Goal: Information Seeking & Learning: Check status

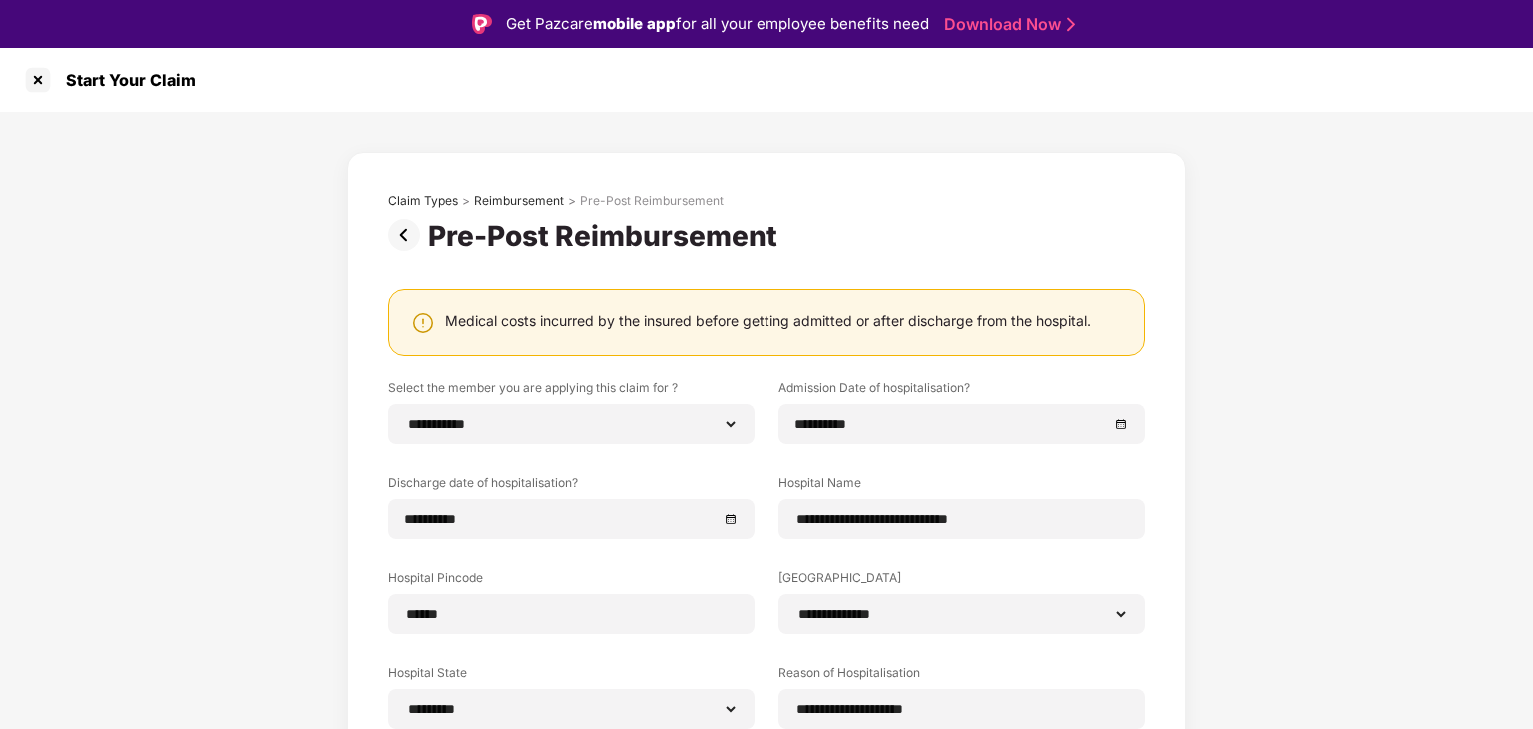
select select "**********"
select select "*********"
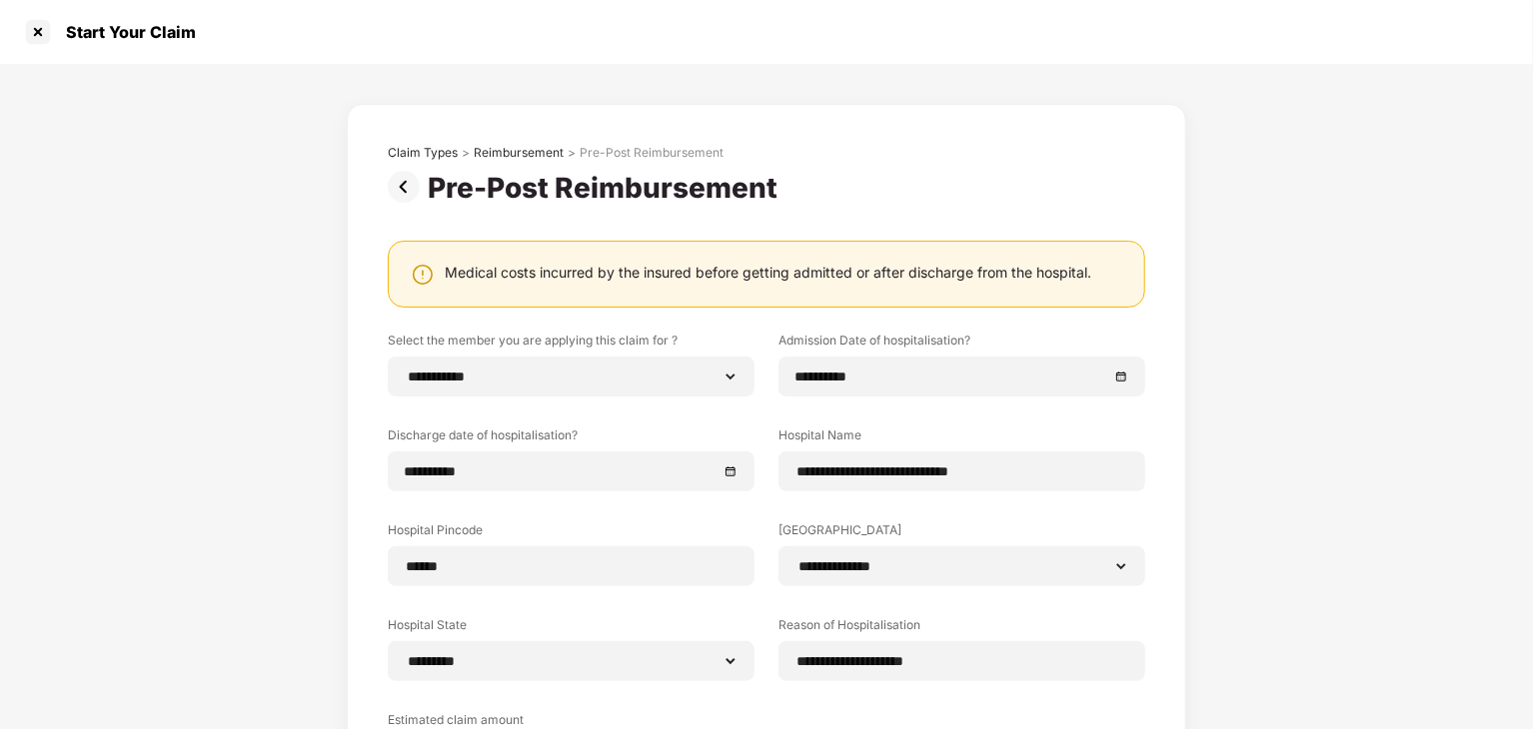
click at [400, 185] on img at bounding box center [408, 187] width 40 height 32
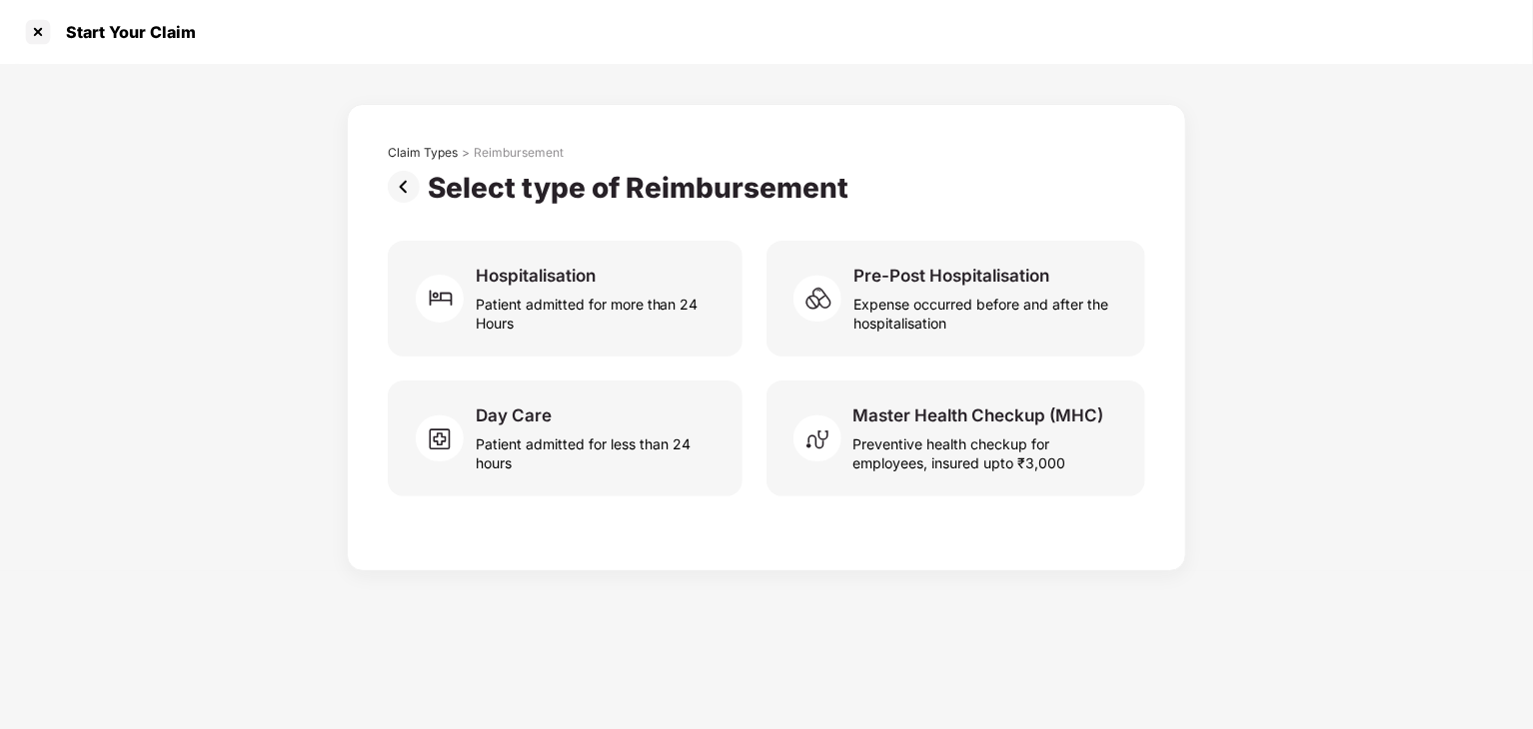
click at [400, 185] on img at bounding box center [408, 187] width 40 height 32
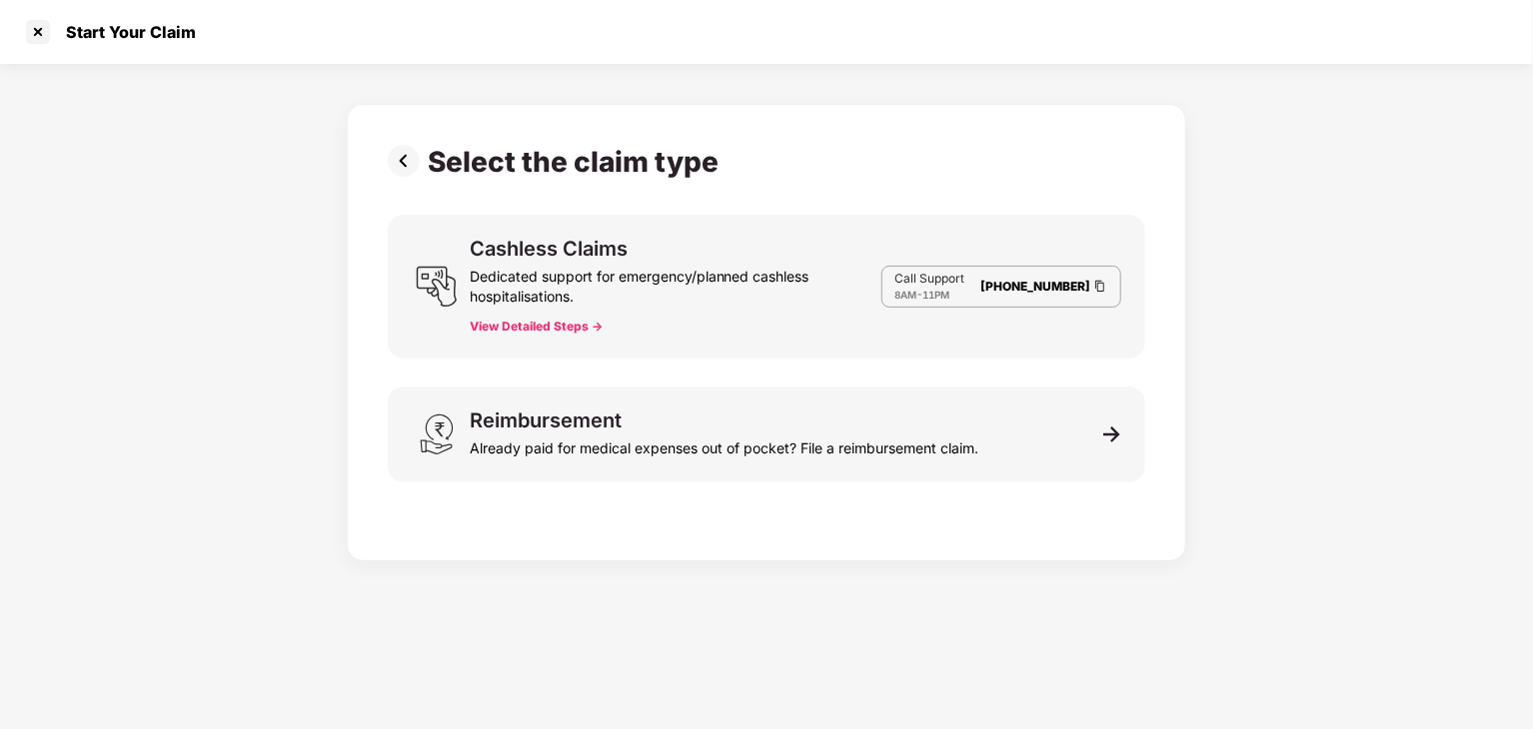
click at [400, 178] on div "Select the claim type" at bounding box center [557, 162] width 339 height 34
click at [406, 159] on img at bounding box center [408, 161] width 40 height 32
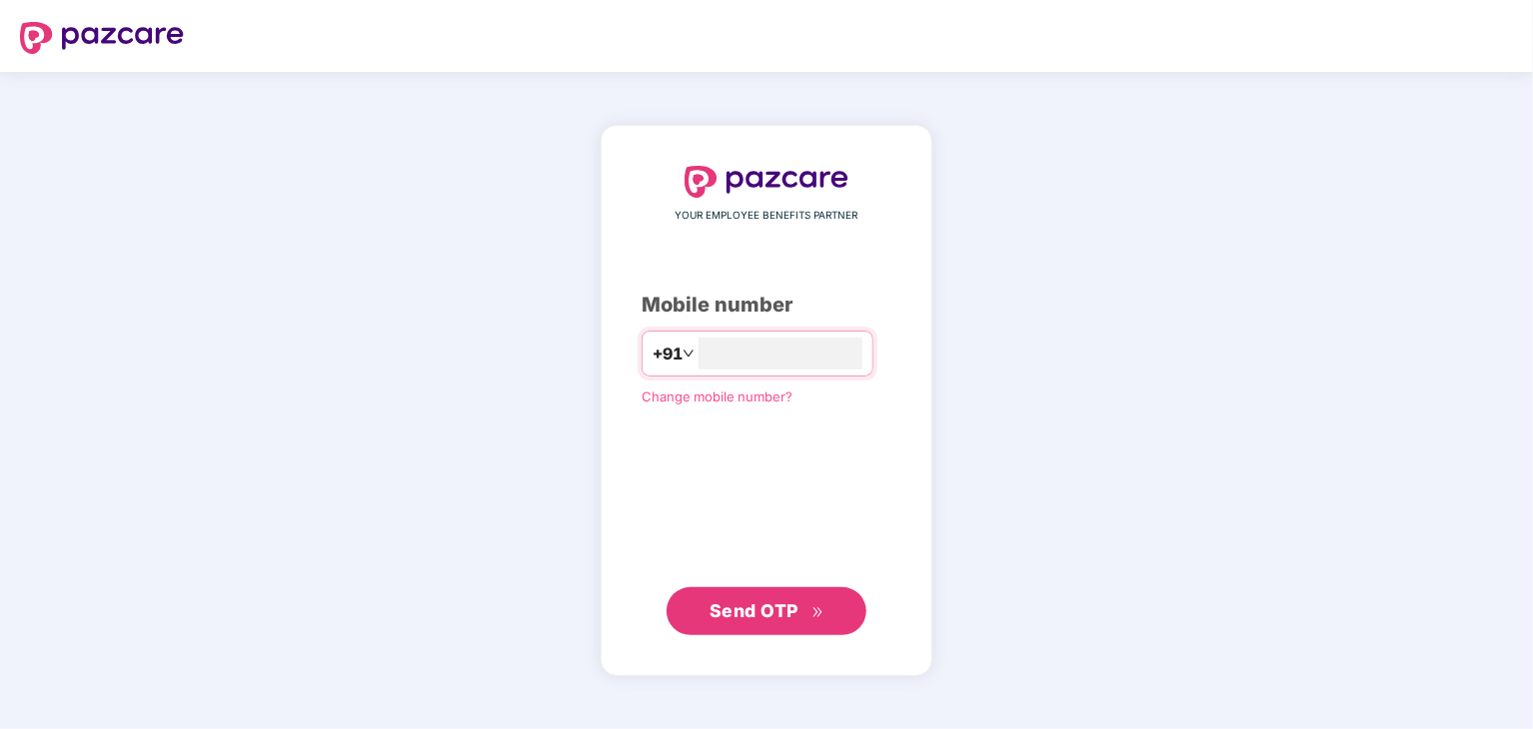
type input "**********"
click at [715, 605] on span "Send OTP" at bounding box center [753, 611] width 89 height 21
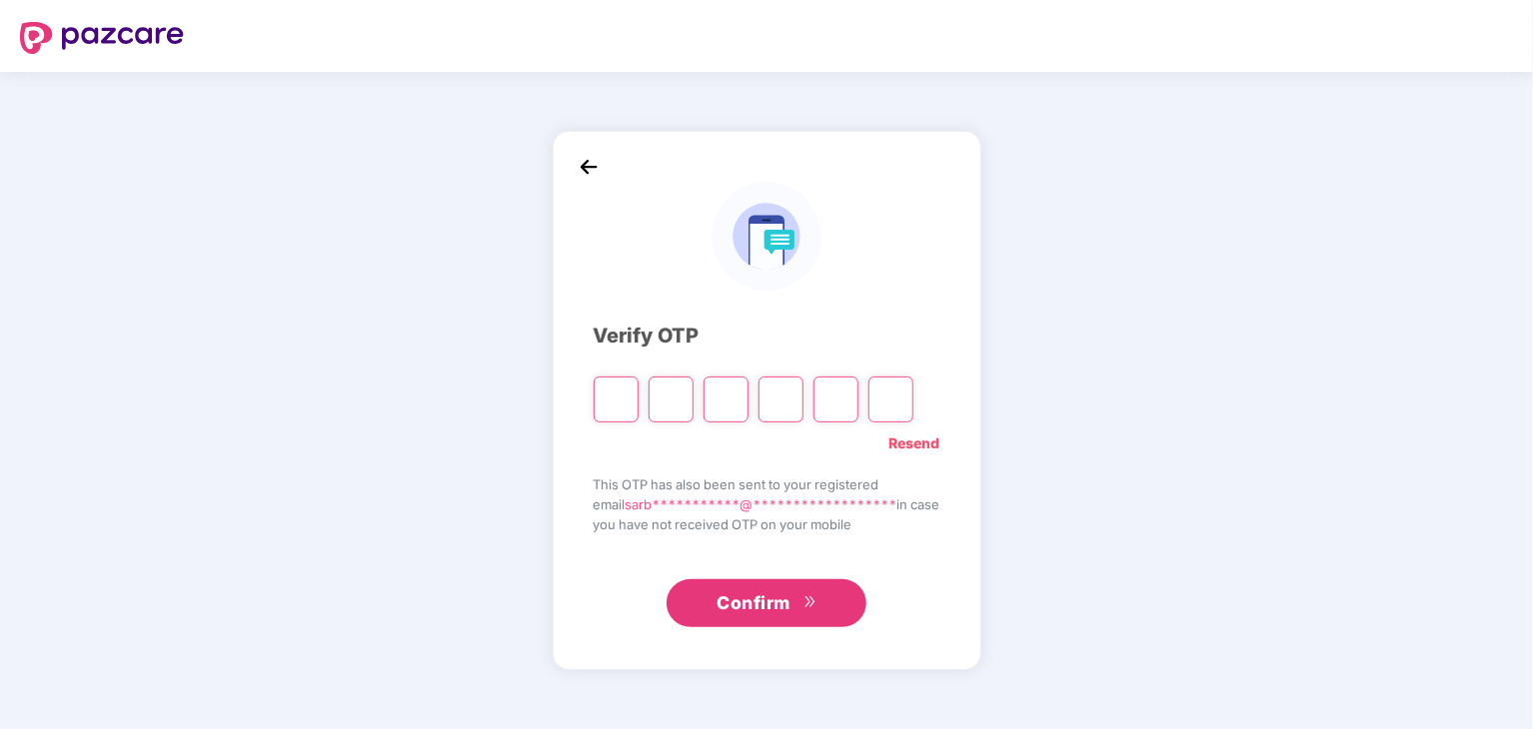
type input "*"
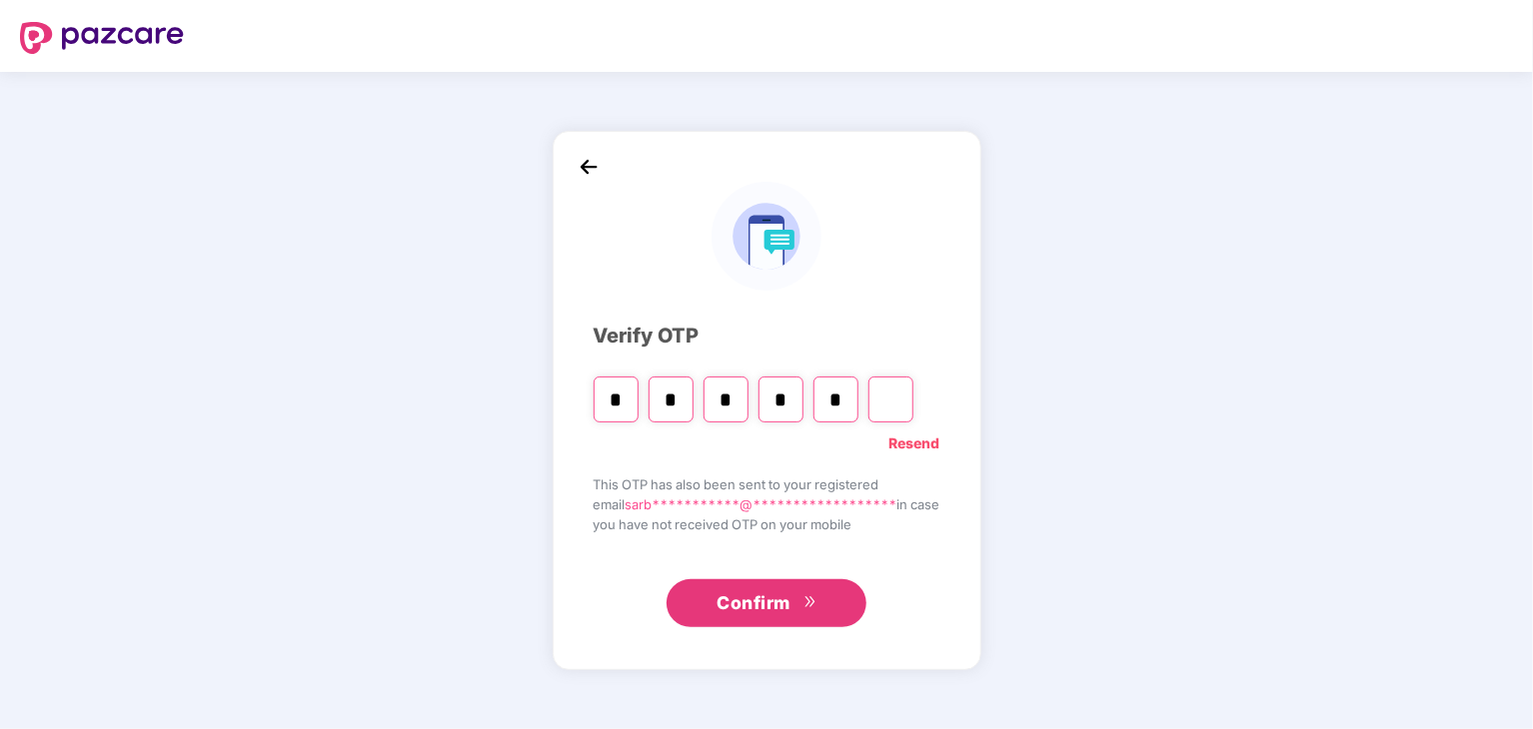
type input "*"
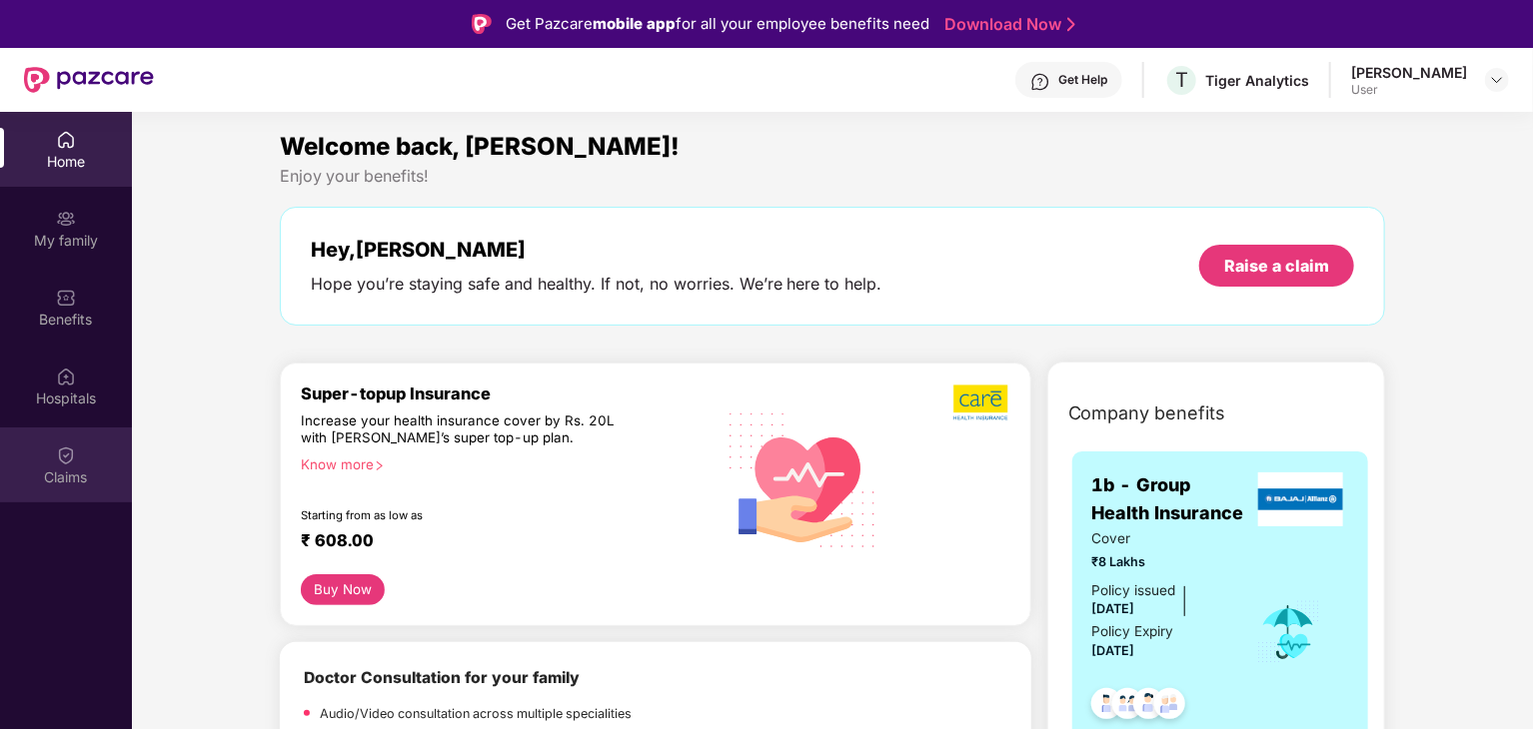
click at [65, 458] on img at bounding box center [66, 456] width 20 height 20
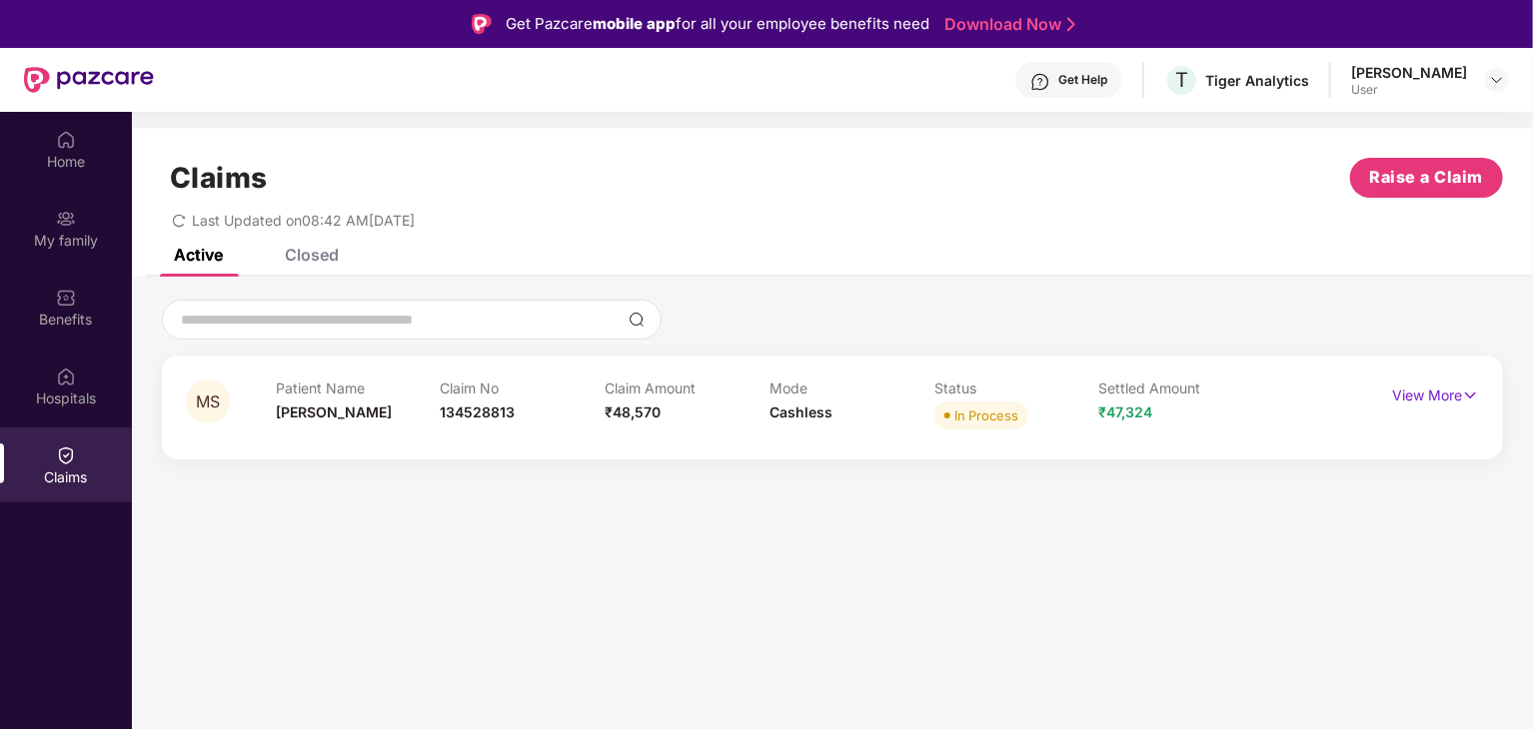
click at [1107, 76] on div "Get Help" at bounding box center [1082, 80] width 49 height 16
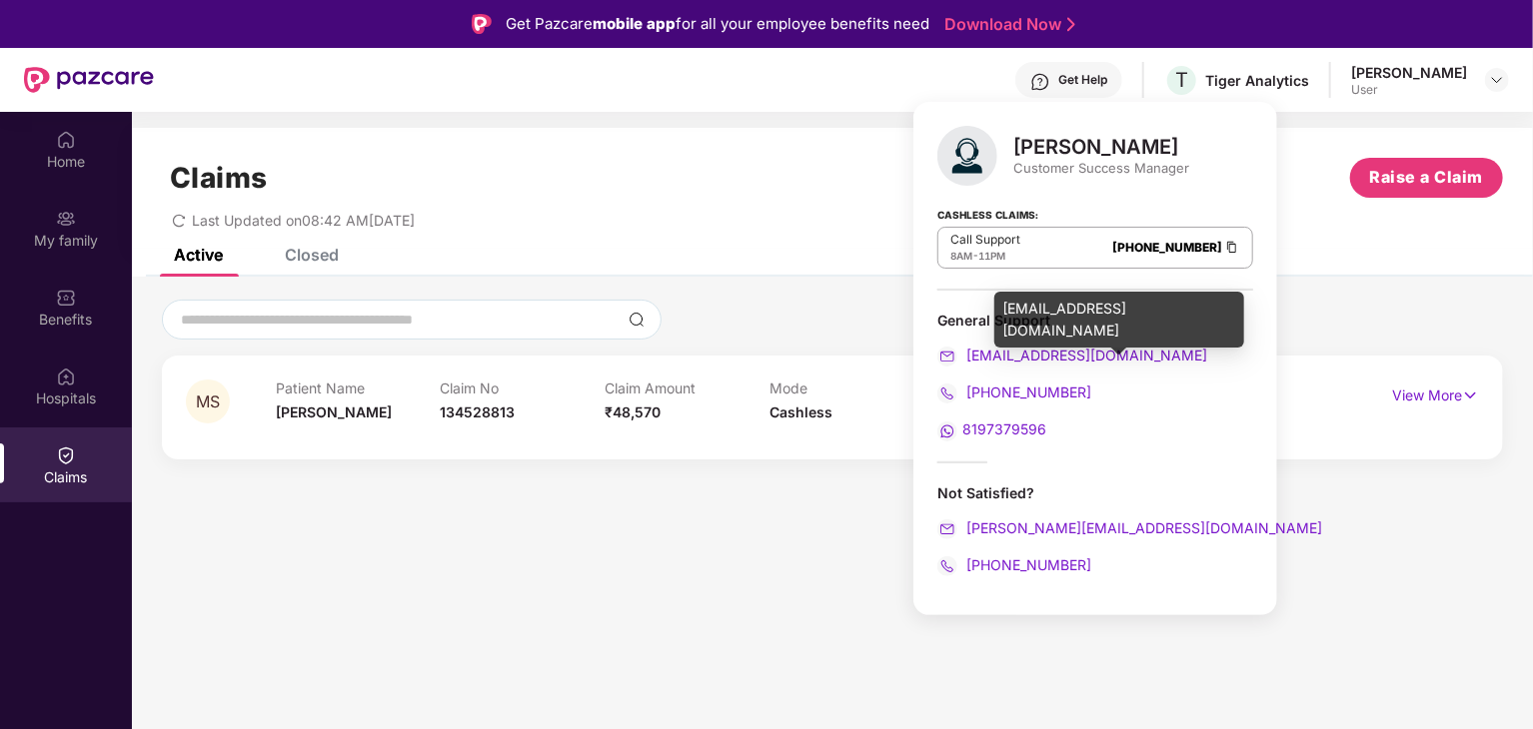
click at [1086, 356] on span "[EMAIL_ADDRESS][DOMAIN_NAME]" at bounding box center [1084, 355] width 245 height 17
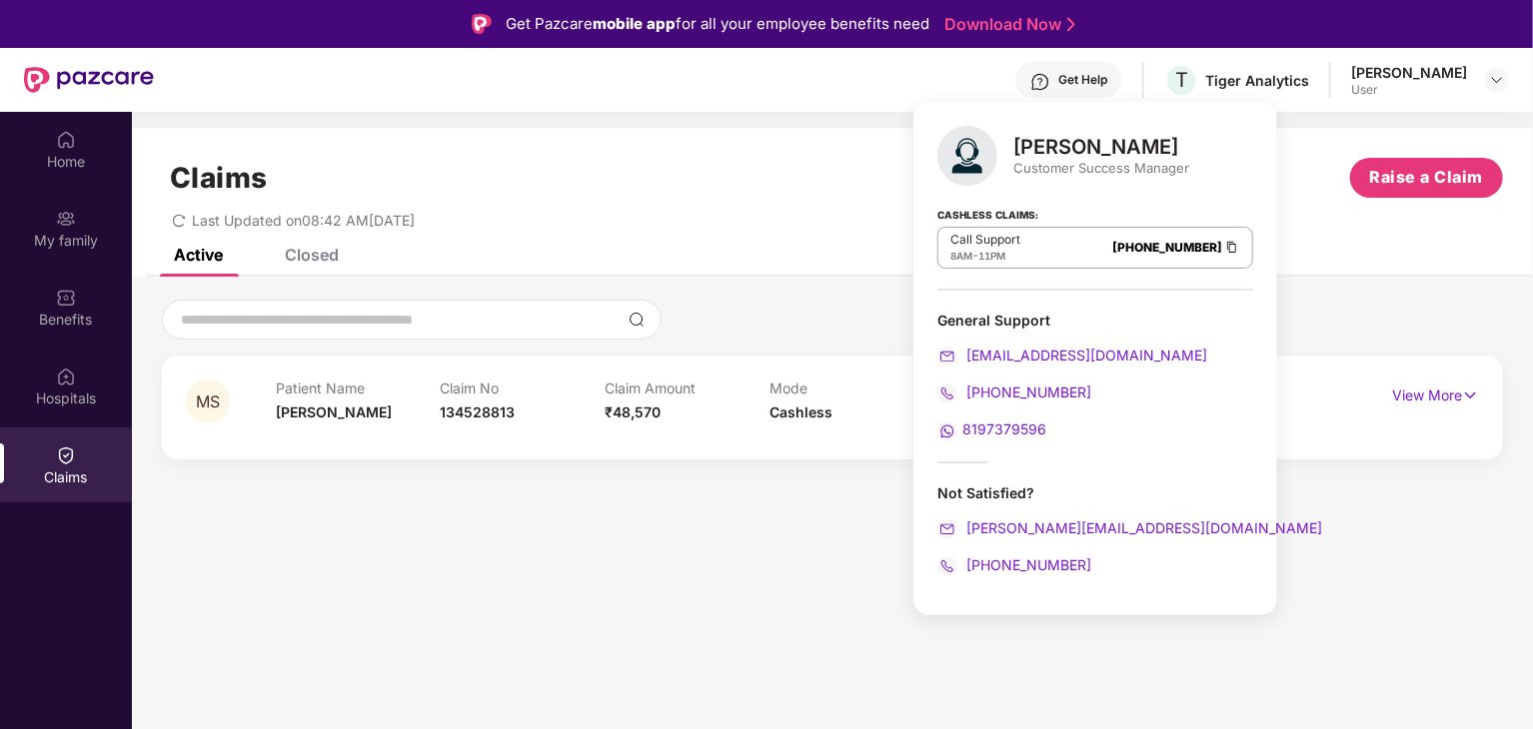
click at [1083, 379] on div "General Support [EMAIL_ADDRESS][DOMAIN_NAME] [PHONE_NUMBER] 8197379596" at bounding box center [1095, 376] width 316 height 131
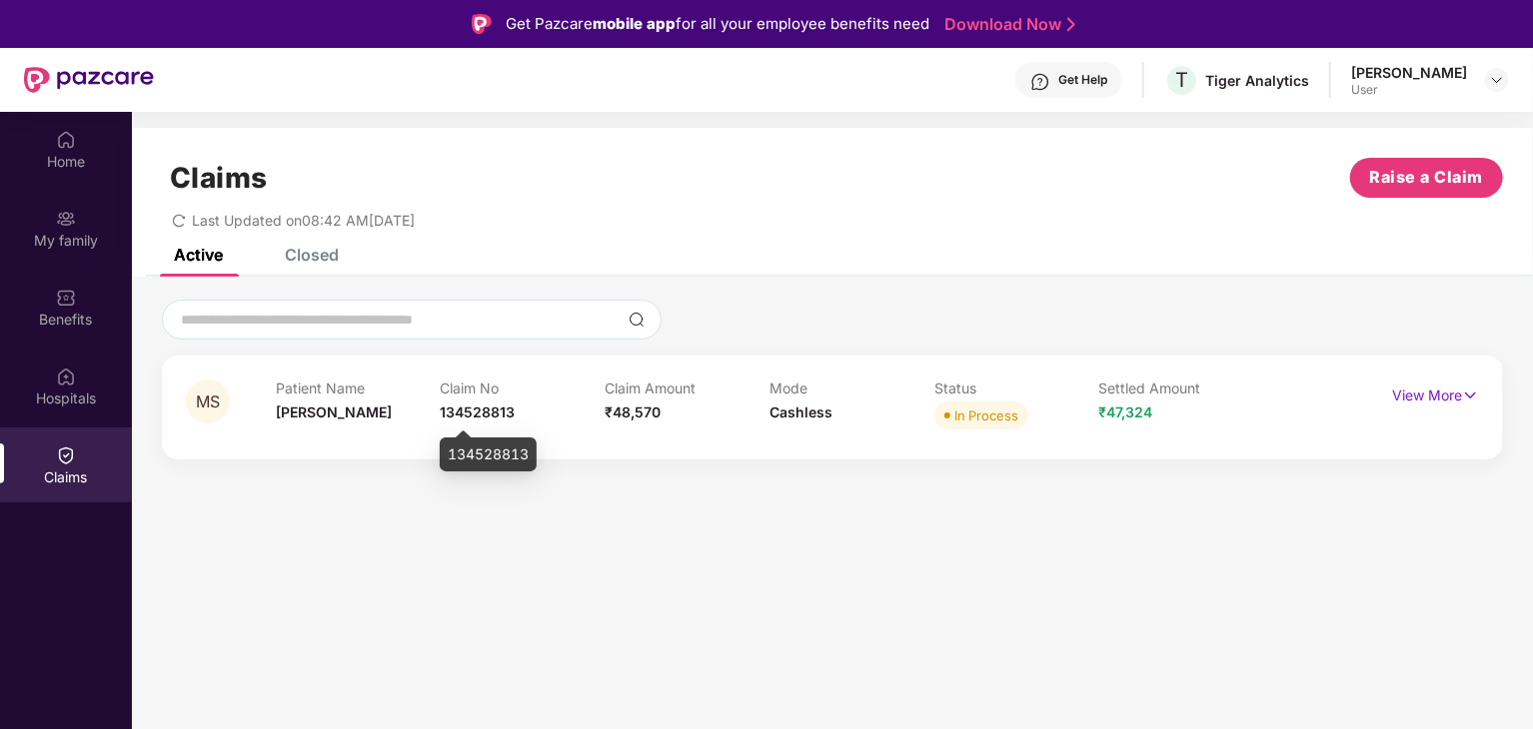
click at [477, 409] on span "134528813" at bounding box center [478, 412] width 75 height 17
copy span "134528813"
click at [1422, 393] on p "View More" at bounding box center [1435, 393] width 87 height 27
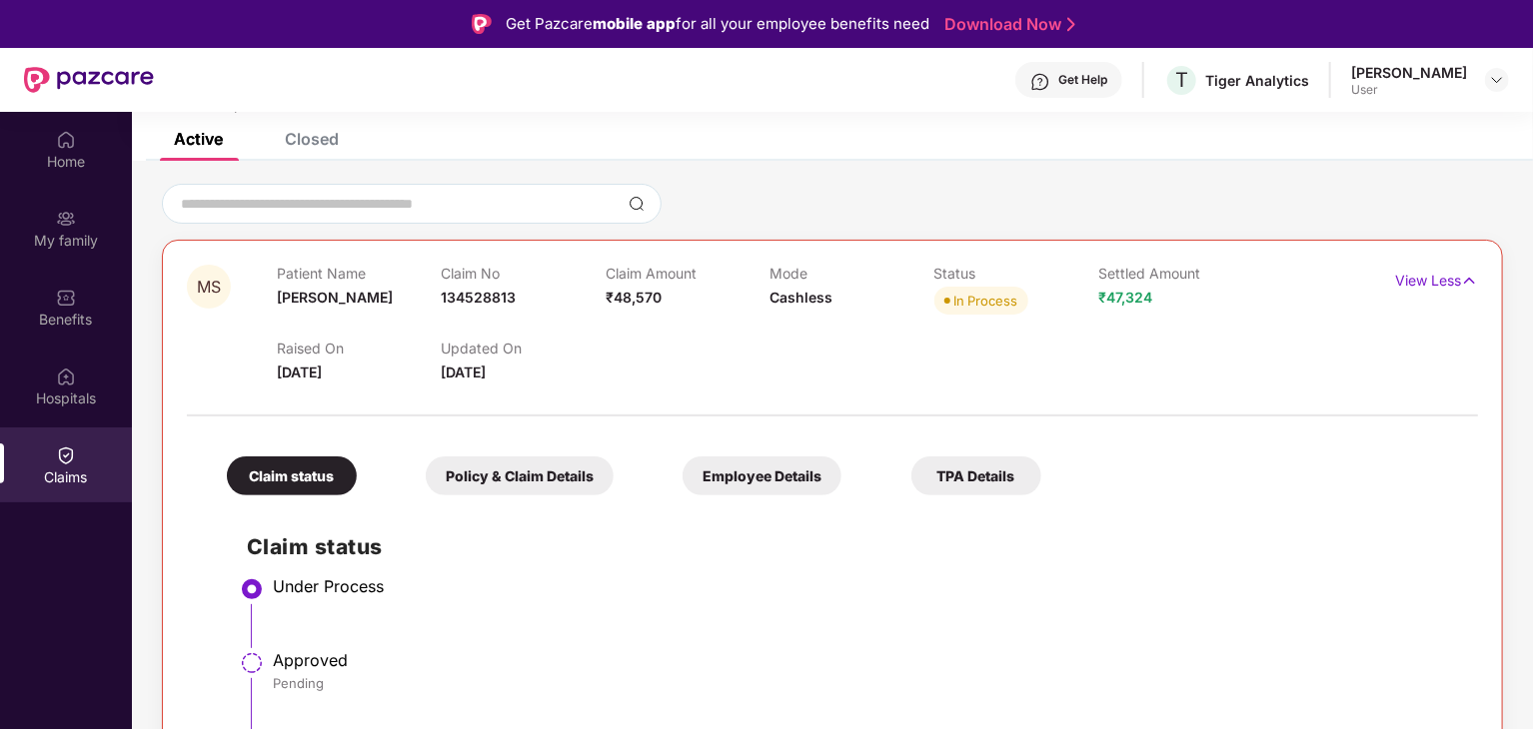
scroll to position [112, 0]
